Goal: Find specific page/section: Find specific page/section

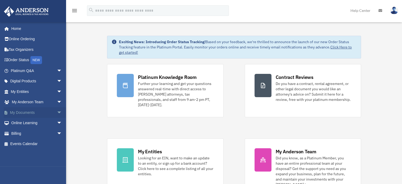
click at [57, 113] on span "arrow_drop_down" at bounding box center [62, 112] width 11 height 11
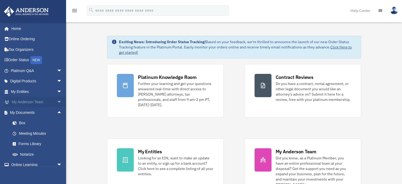
click at [57, 101] on span "arrow_drop_down" at bounding box center [62, 102] width 11 height 11
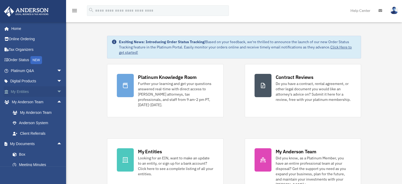
click at [57, 91] on span "arrow_drop_down" at bounding box center [62, 91] width 11 height 11
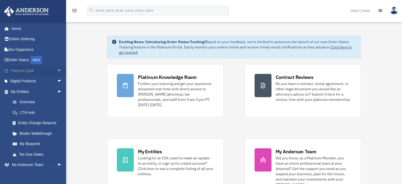
click at [57, 73] on span "arrow_drop_down" at bounding box center [62, 70] width 11 height 11
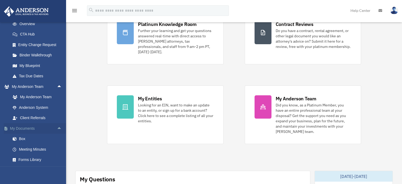
scroll to position [211, 0]
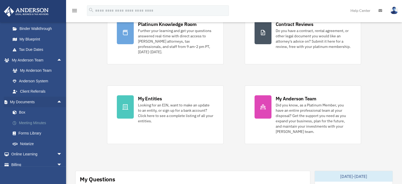
click at [43, 128] on link "Meeting Minutes" at bounding box center [38, 122] width 63 height 11
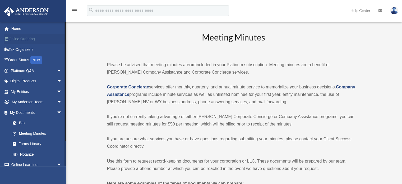
click at [30, 39] on link "Online Ordering" at bounding box center [37, 39] width 66 height 11
